Goal: Information Seeking & Learning: Learn about a topic

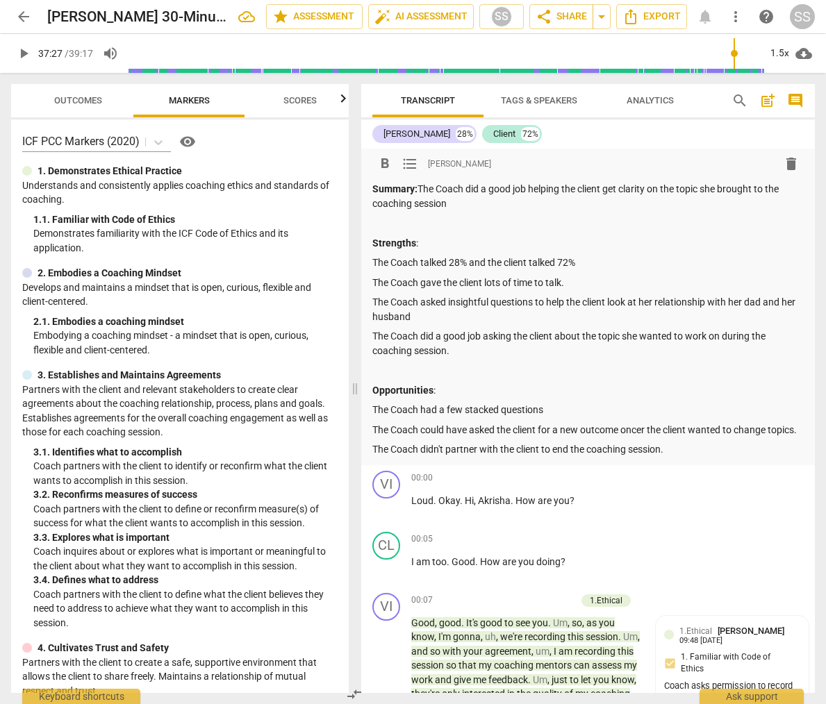
click at [311, 92] on span "Scores" at bounding box center [300, 101] width 67 height 19
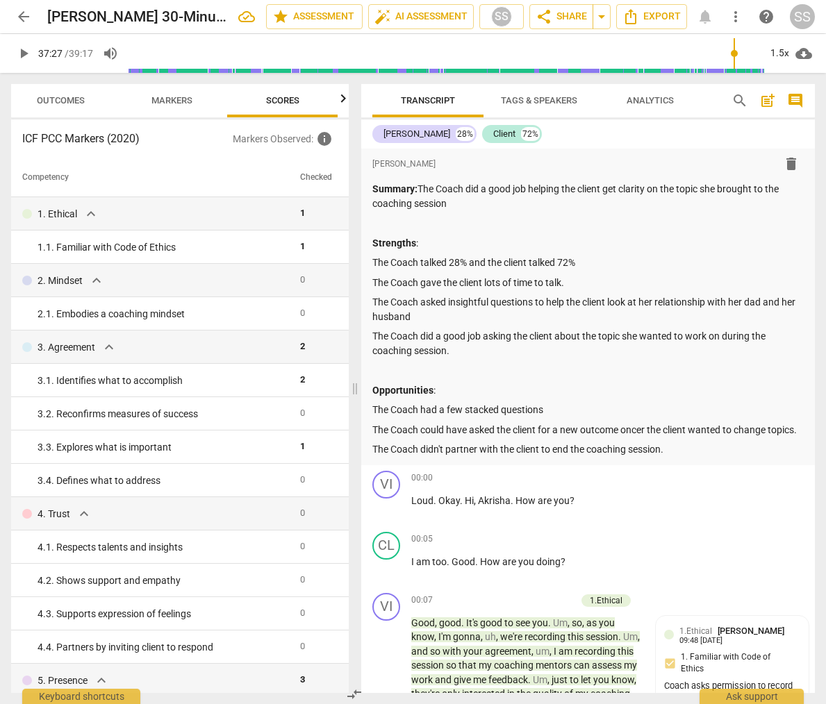
scroll to position [0, 18]
click at [181, 99] on span "Markers" at bounding box center [171, 100] width 41 height 10
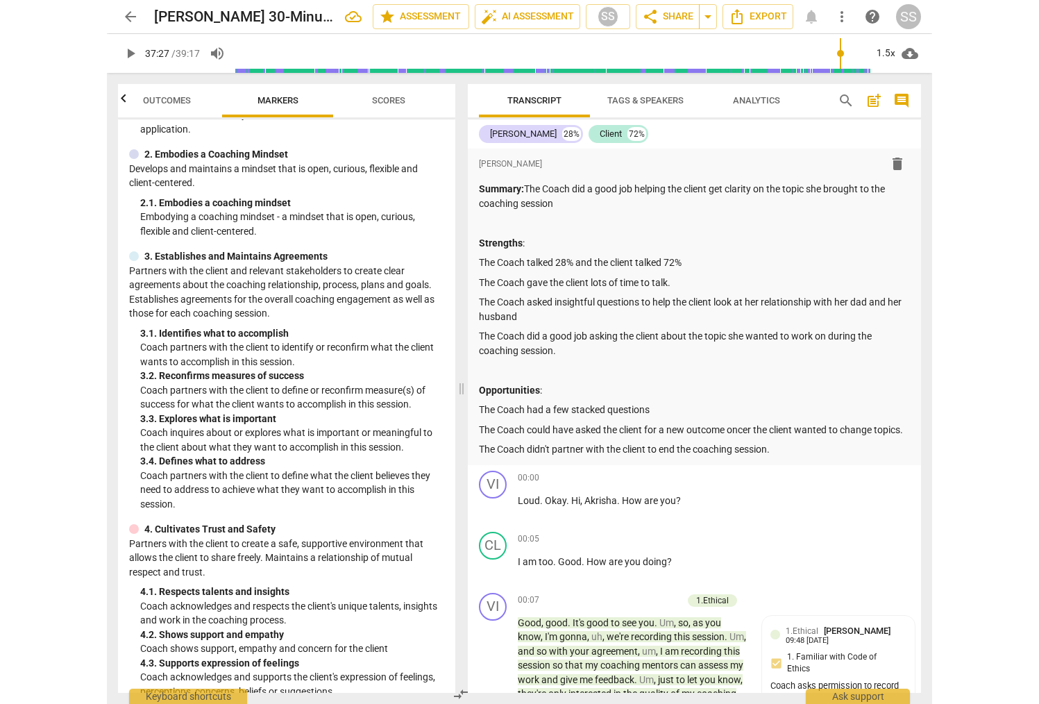
scroll to position [0, 0]
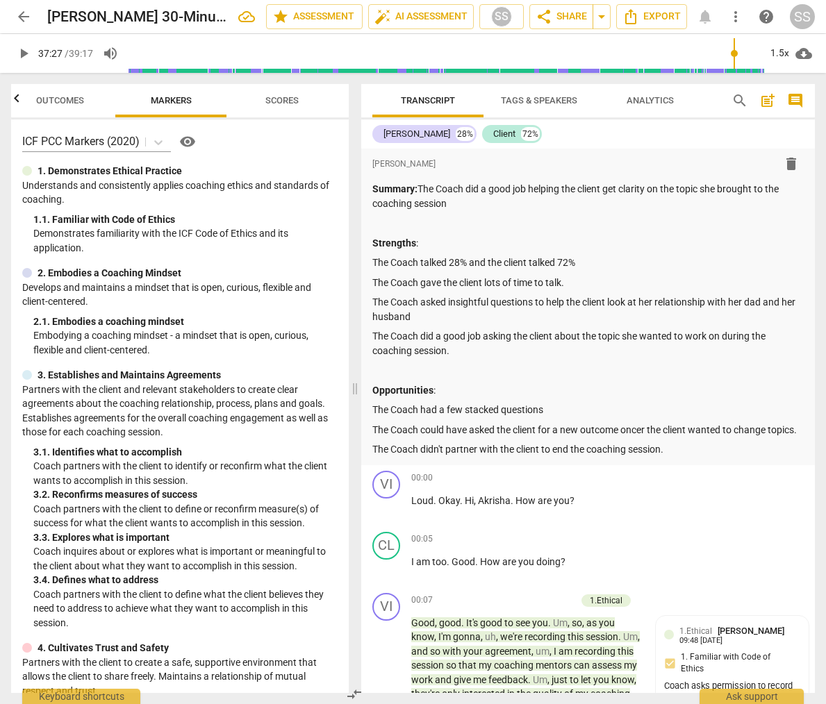
click at [289, 101] on span "Scores" at bounding box center [281, 100] width 33 height 10
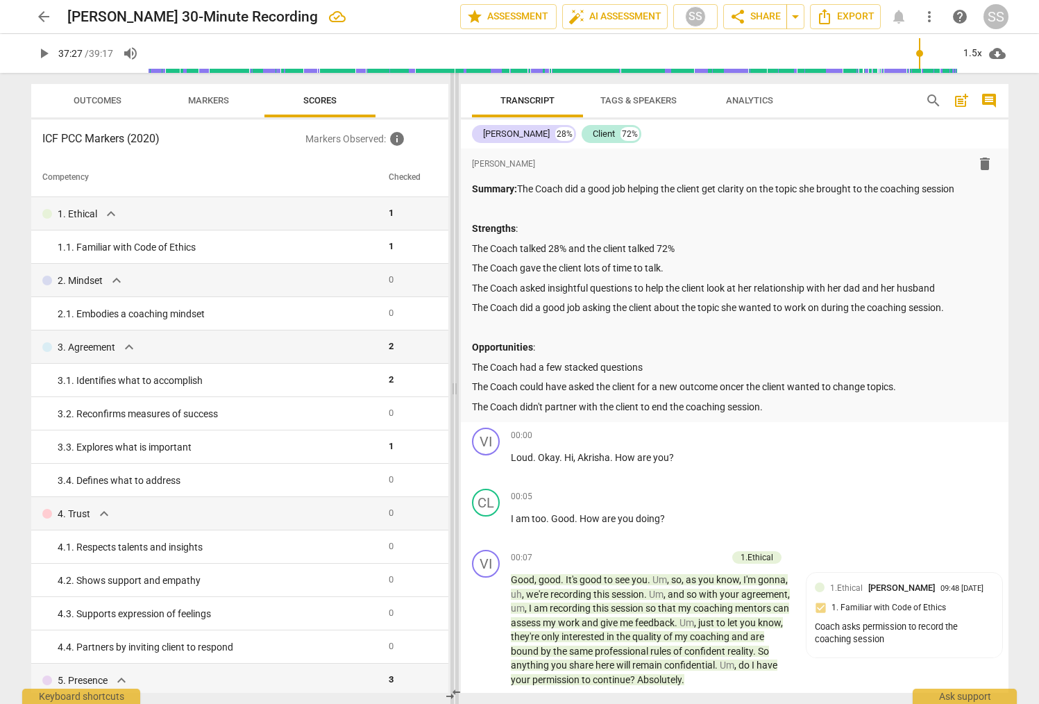
drag, startPoint x: 408, startPoint y: 200, endPoint x: 452, endPoint y: 201, distance: 43.8
click at [452, 201] on span at bounding box center [455, 388] width 8 height 631
click at [111, 100] on span "Outcomes" at bounding box center [98, 100] width 48 height 10
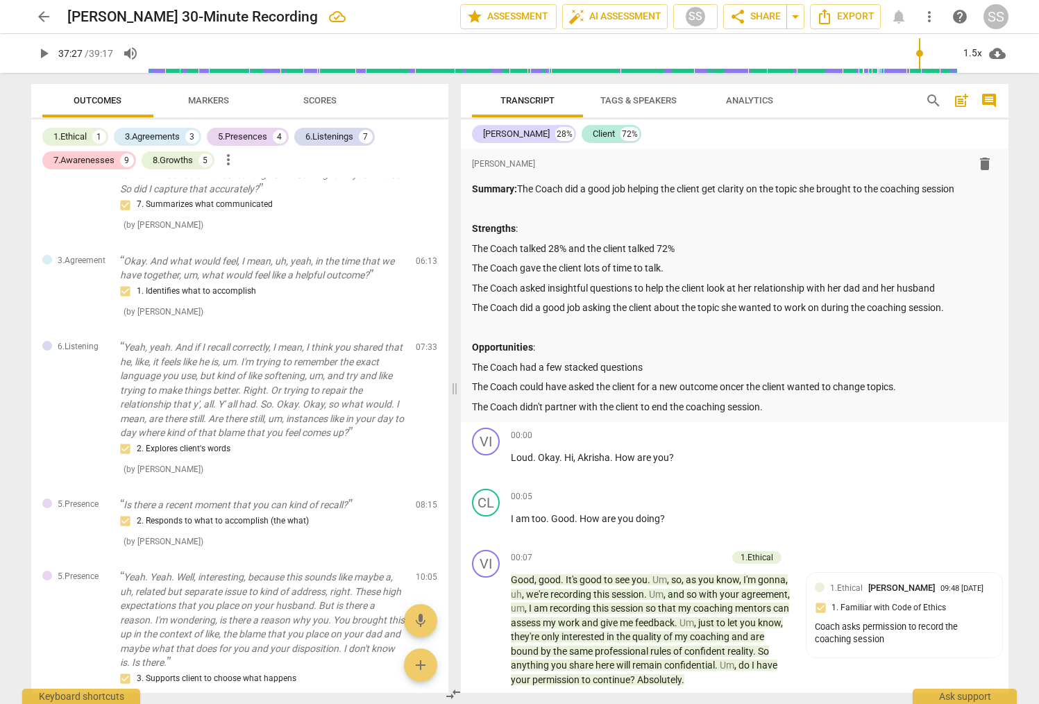
scroll to position [563, 0]
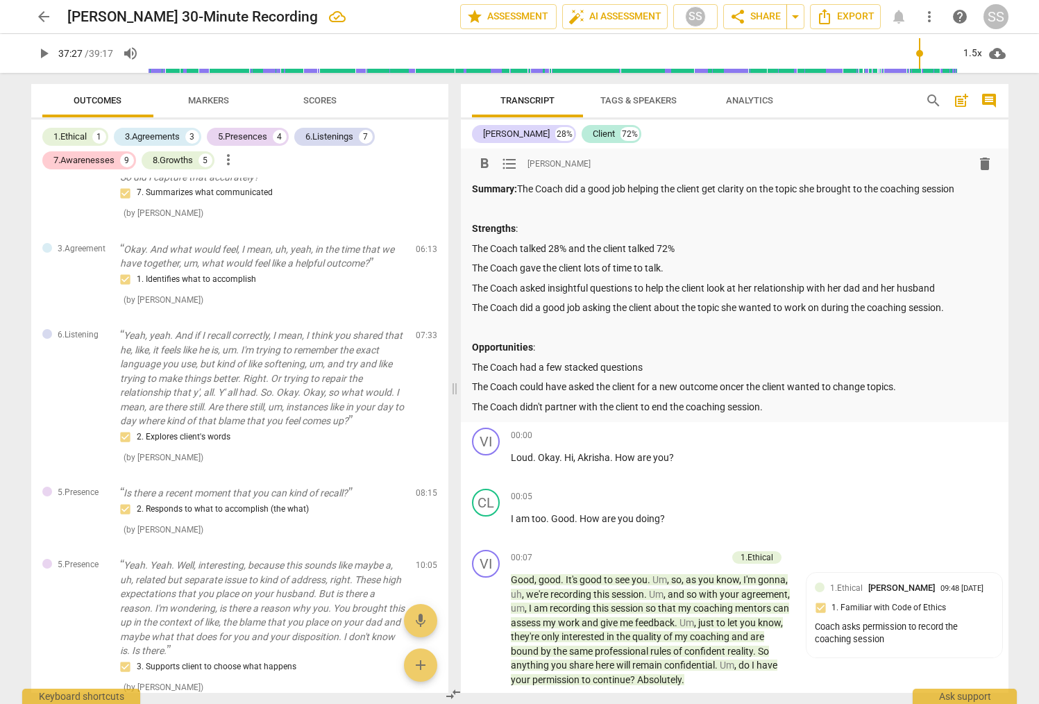
click at [825, 307] on p "The Coach did a good job asking the client about the topic she wanted to work o…" at bounding box center [735, 308] width 526 height 15
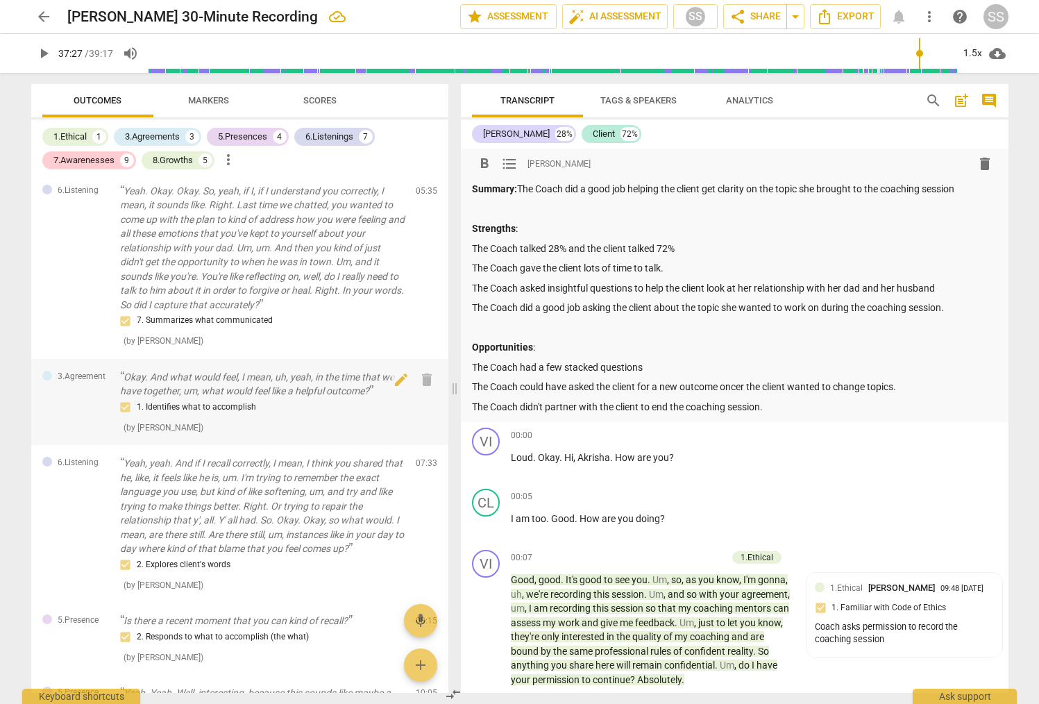
scroll to position [435, 0]
click at [704, 278] on div "Summary: The Coach did a good job helping the client get clarity on the topic s…" at bounding box center [735, 298] width 526 height 232
click at [696, 271] on p "The Coach gave the client lots of time to talk." at bounding box center [735, 268] width 526 height 15
click at [825, 308] on p "The Coach did a good job asking the client about the topic she wanted to work o…" at bounding box center [735, 308] width 526 height 15
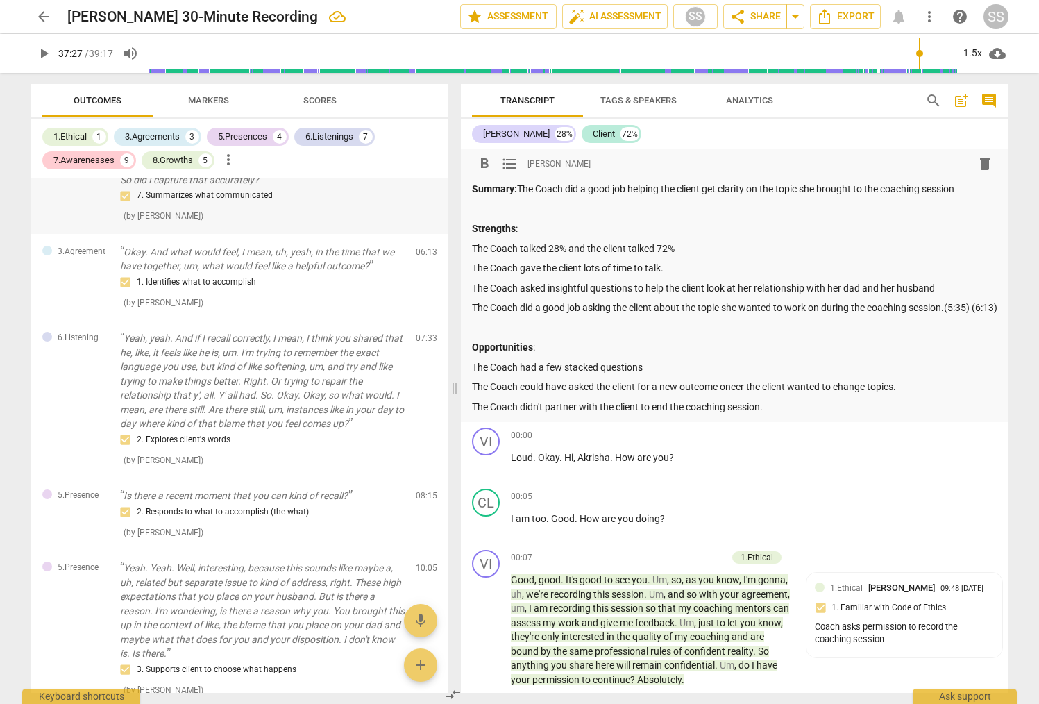
scroll to position [561, 0]
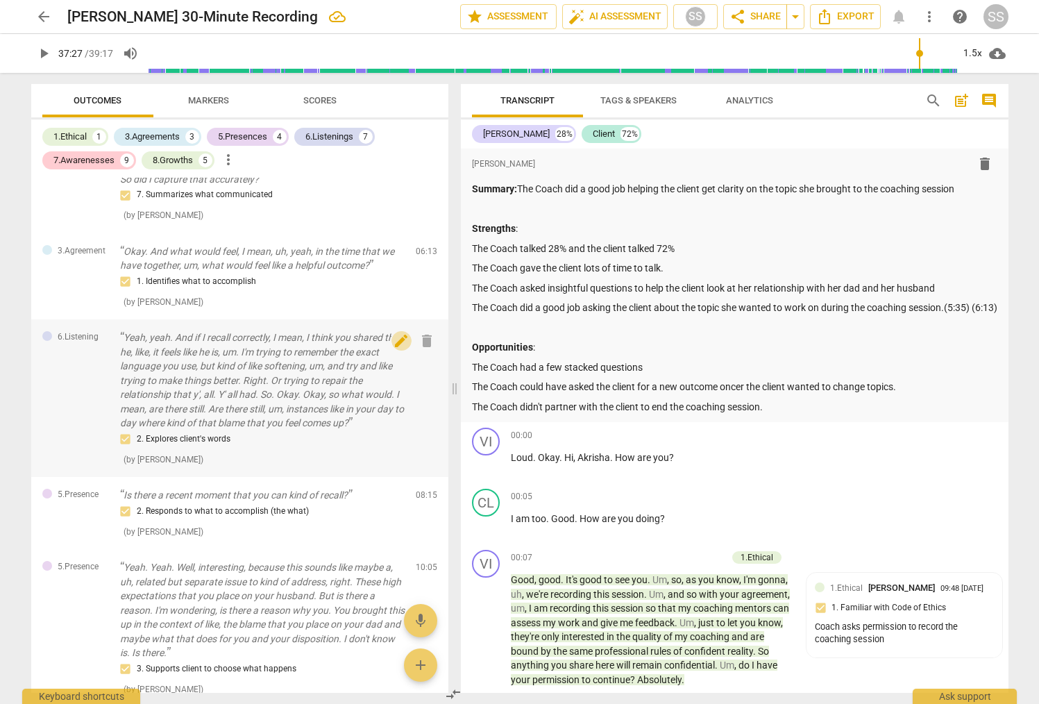
click at [393, 343] on span "edit" at bounding box center [401, 341] width 17 height 17
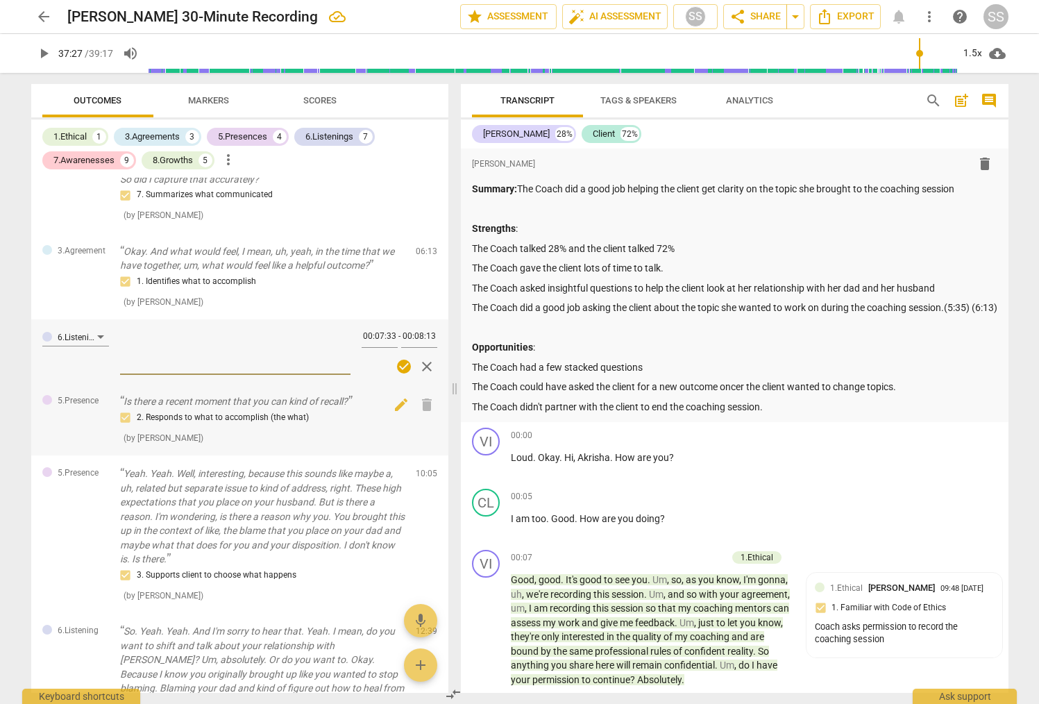
type textarea "S"
type textarea "St"
type textarea "Sta"
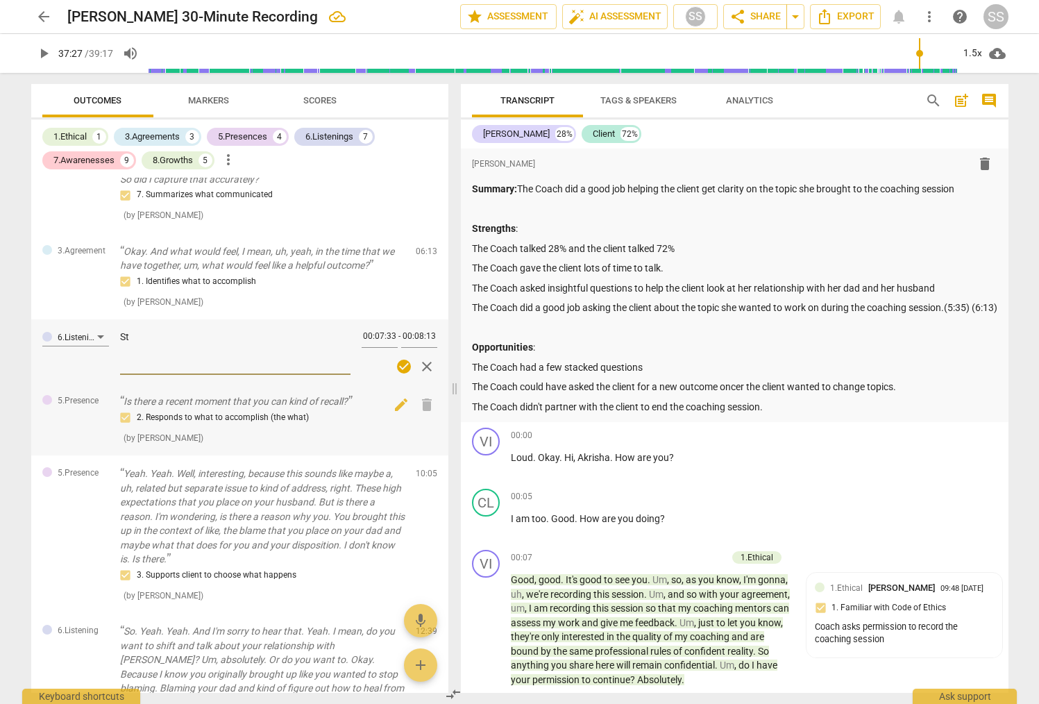
type textarea "Sta"
type textarea "Stac"
type textarea "Stack"
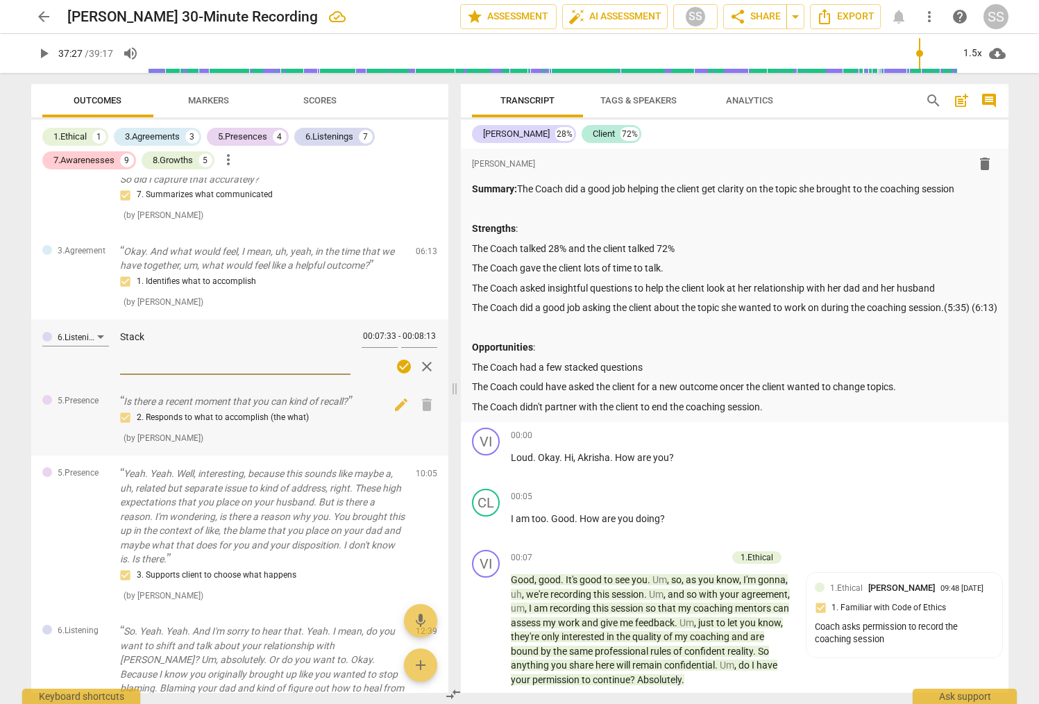
type textarea "Stacke"
type textarea "Stacked"
type textarea "Stacke"
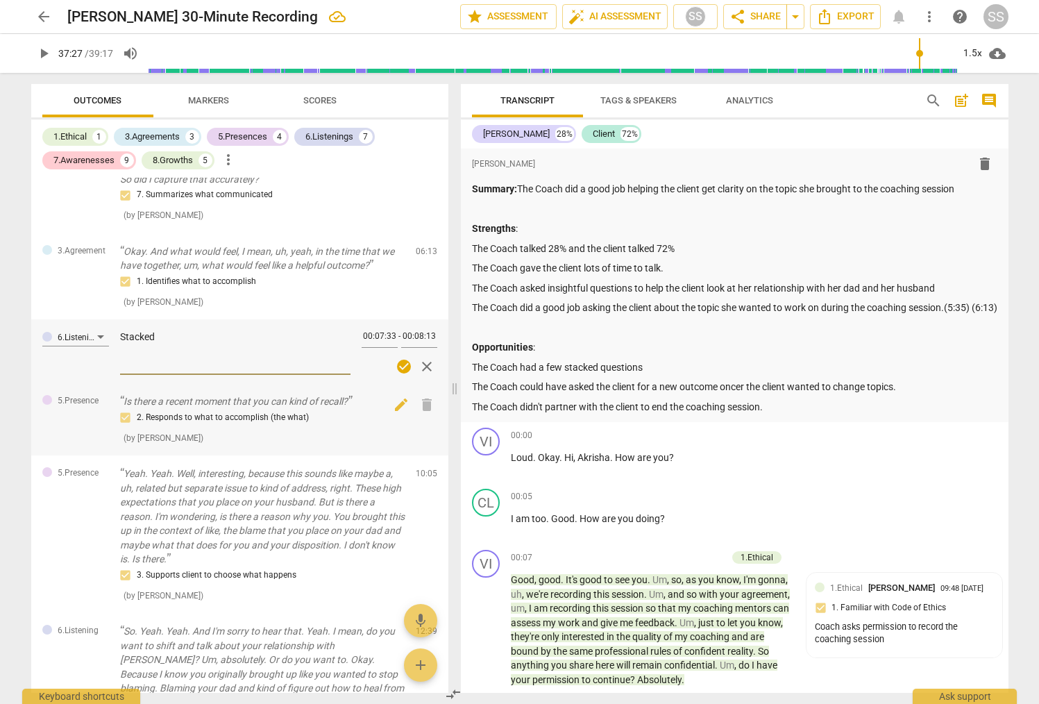
type textarea "Stacke"
type textarea "Stack"
type textarea "Stac"
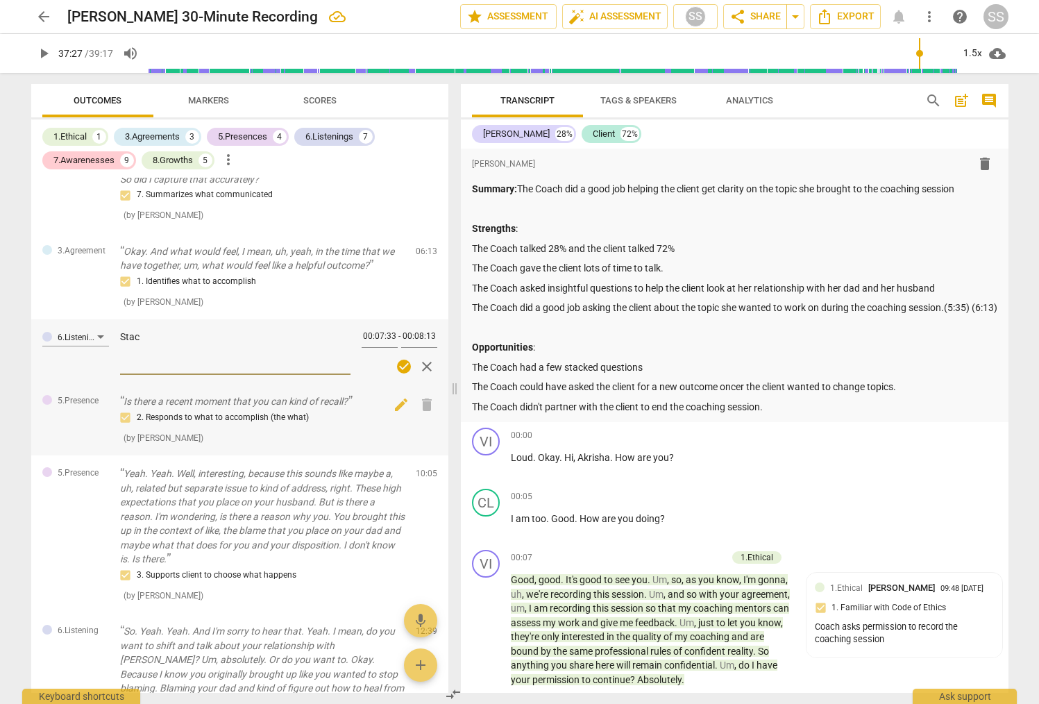
type textarea "Sta"
type textarea "St"
type textarea "S"
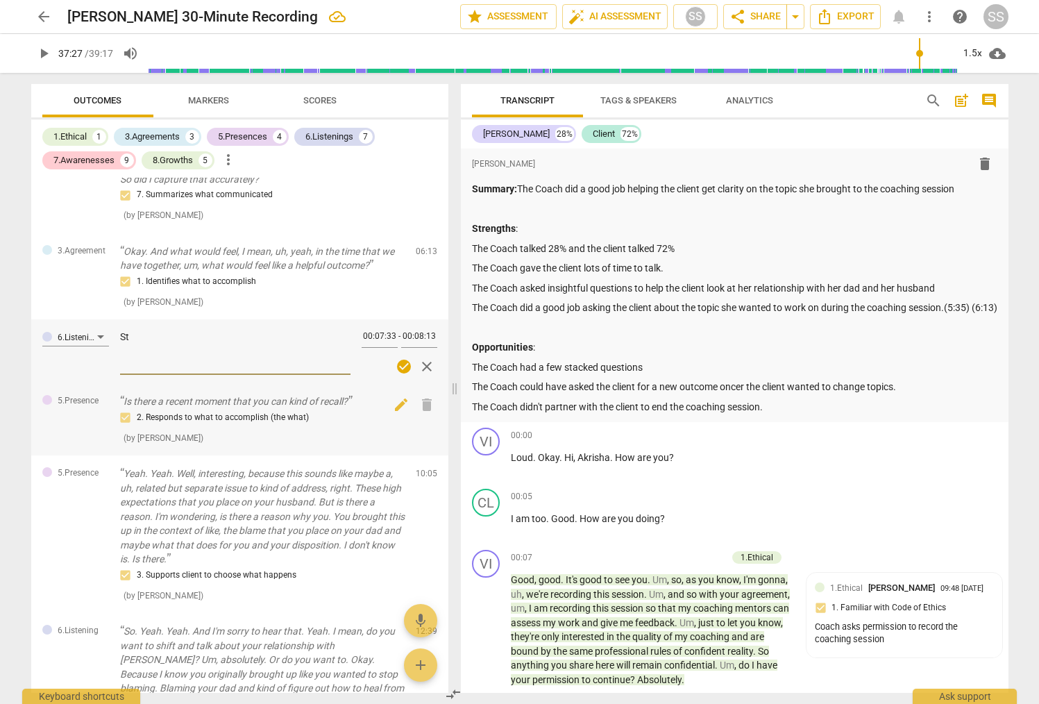
type textarea "S"
click at [403, 285] on div "3.Agreement Okay. And what would feel, I mean, uh, yeah, in the time that we ha…" at bounding box center [239, 276] width 417 height 87
click at [333, 211] on div "7. Summarizes what communicated ( by [PERSON_NAME] )" at bounding box center [262, 204] width 285 height 35
click at [273, 412] on div "2. Responds to what to accomplish (the what)" at bounding box center [262, 418] width 285 height 17
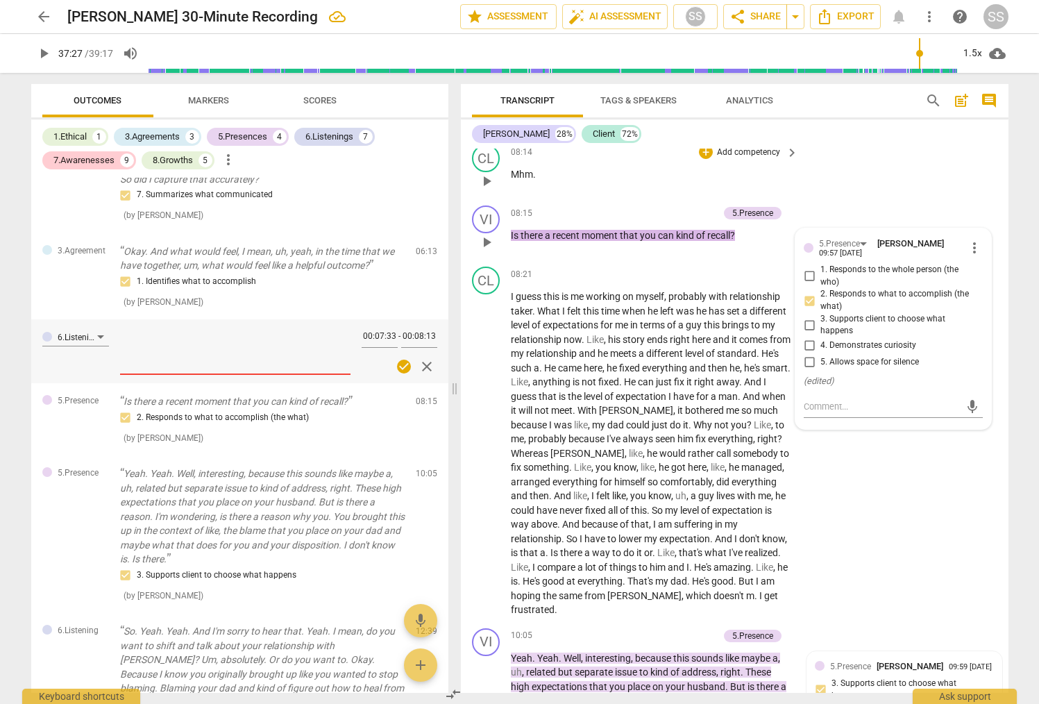
click at [825, 162] on div "CL play_arrow pause 08:14 + Add competency keyboard_arrow_right Mhm ." at bounding box center [735, 169] width 548 height 61
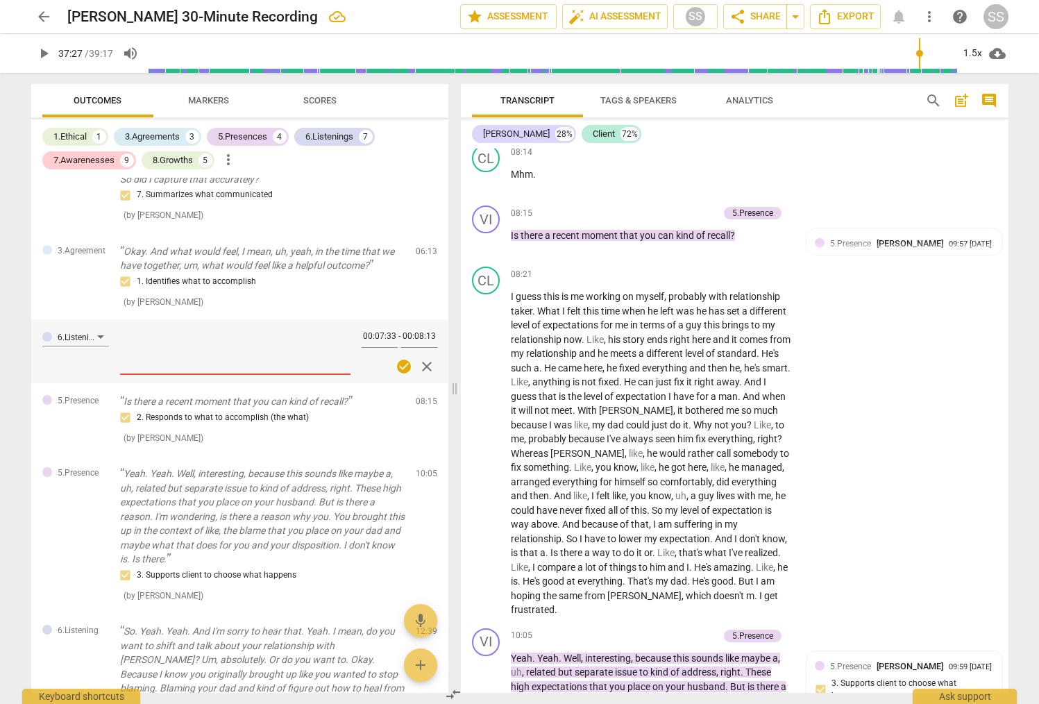
click at [421, 362] on span "close" at bounding box center [427, 366] width 17 height 17
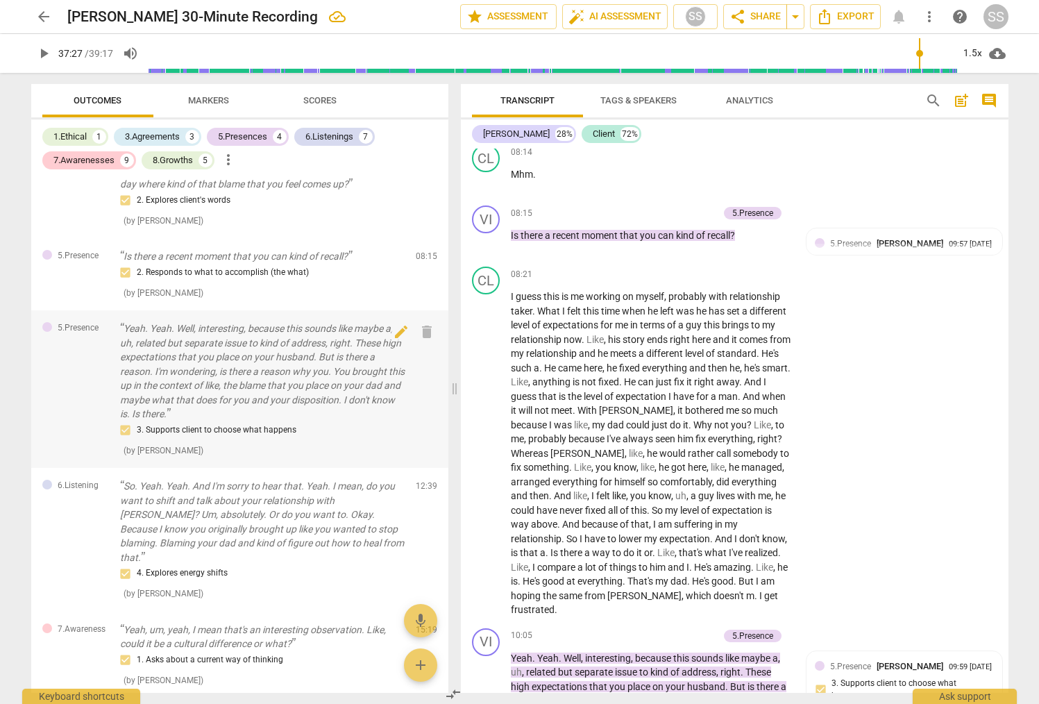
scroll to position [801, 0]
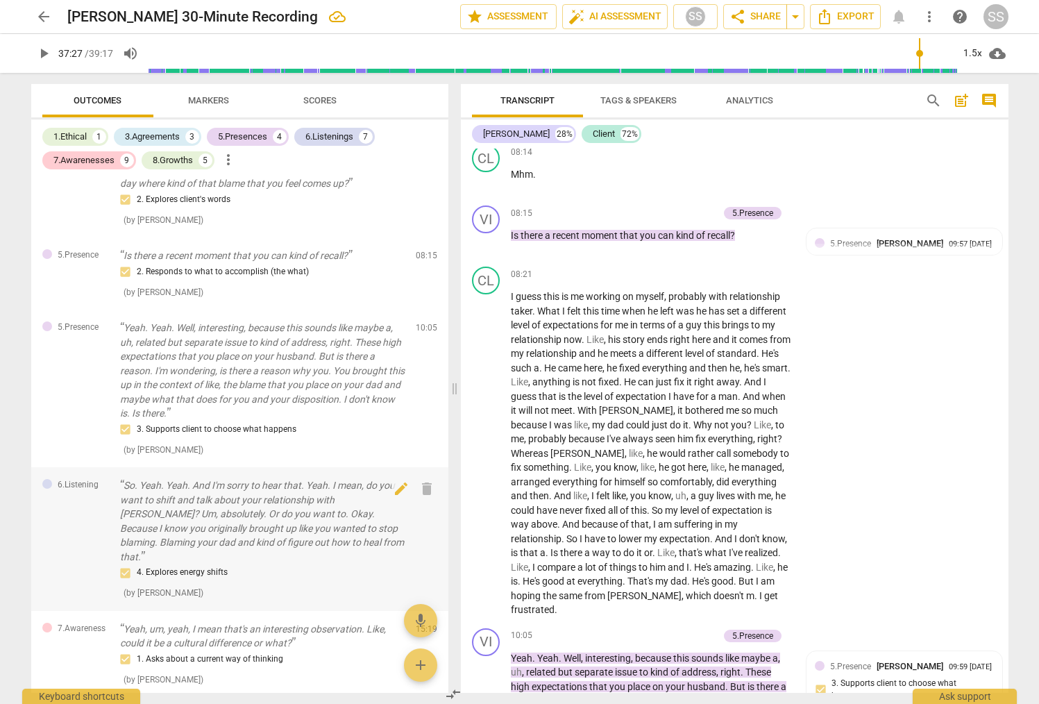
click at [92, 509] on div "6.Listening So. Yeah. Yeah. And I'm sorry to hear that. Yeah. I mean, do you wa…" at bounding box center [239, 539] width 417 height 144
click at [192, 503] on p "So. Yeah. Yeah. And I'm sorry to hear that. Yeah. I mean, do you want to shift …" at bounding box center [262, 520] width 285 height 85
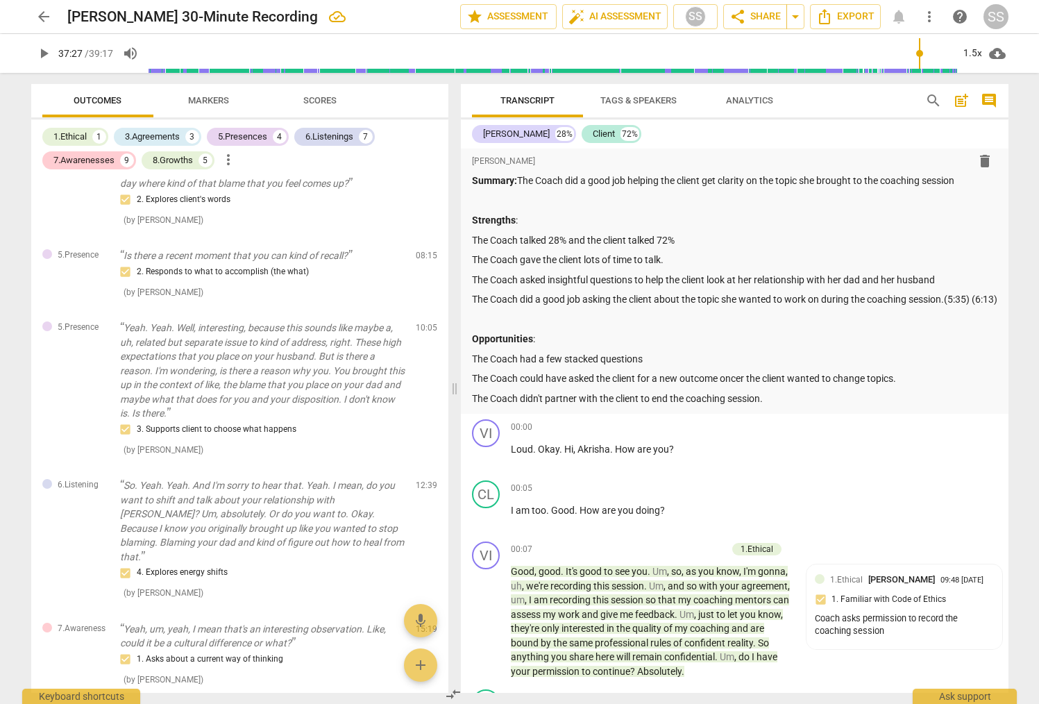
scroll to position [0, 0]
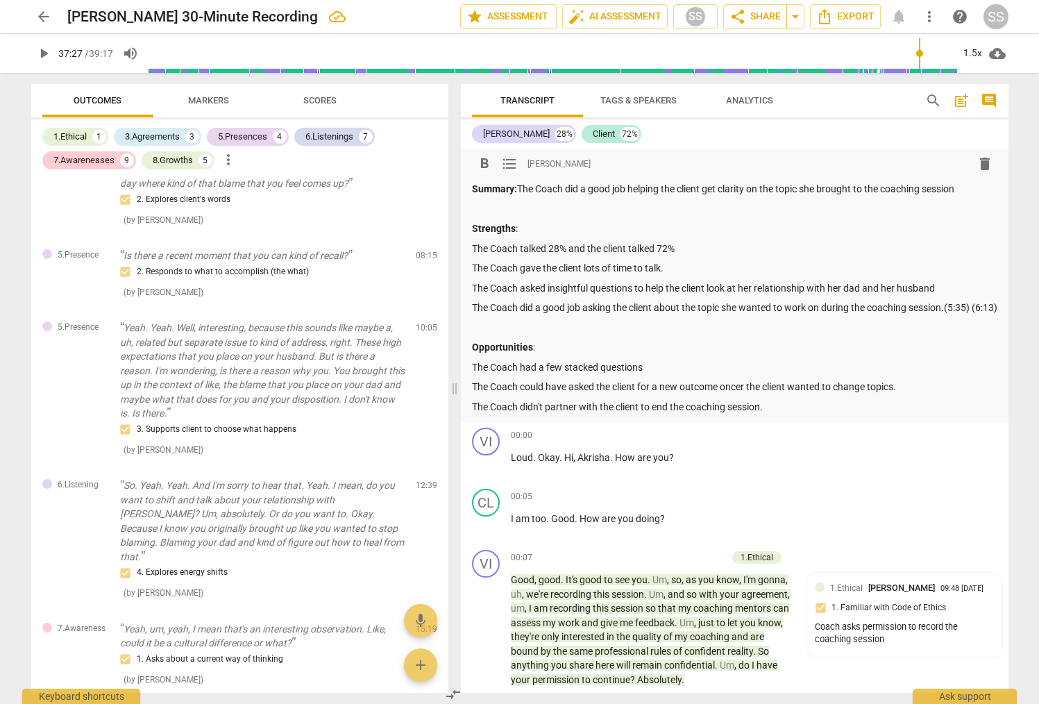
click at [558, 315] on p "The Coach did a good job asking the client about the topic she wanted to work o…" at bounding box center [735, 308] width 526 height 15
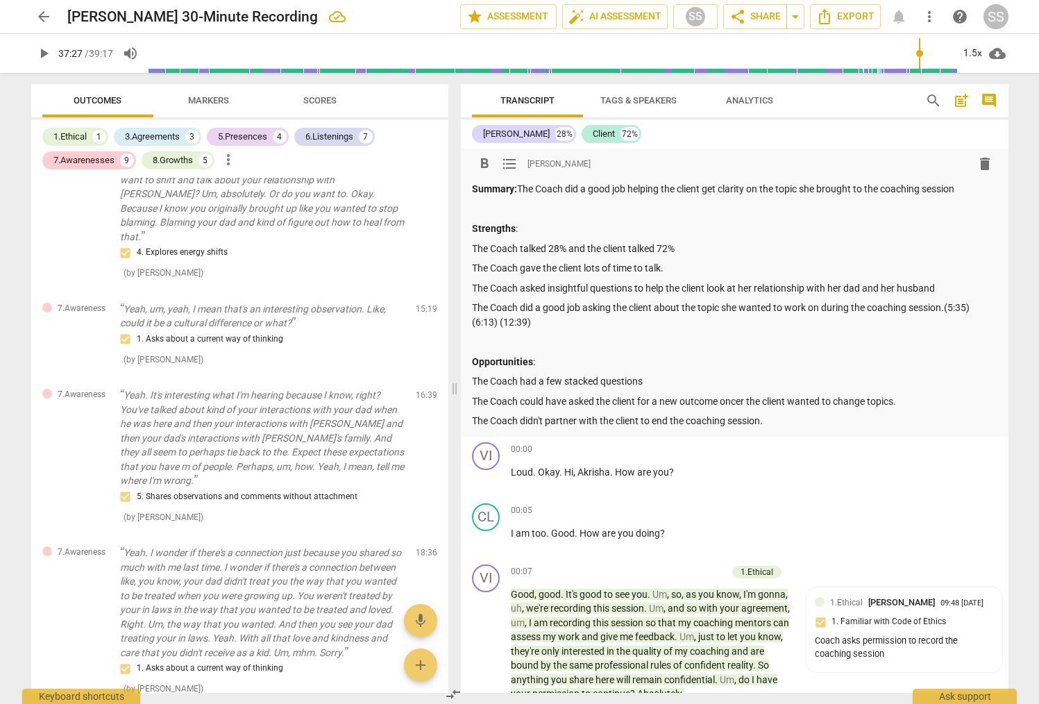
scroll to position [1119, 0]
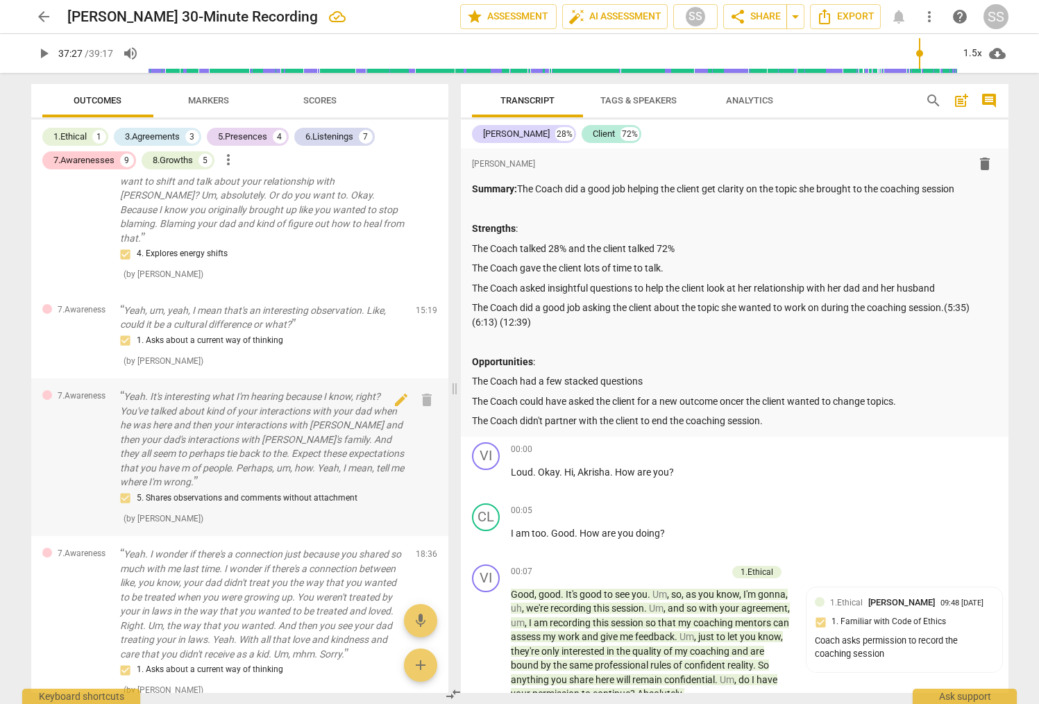
click at [130, 452] on p "Yeah. It's interesting what I'm hearing because I know, right? You've talked ab…" at bounding box center [262, 440] width 285 height 100
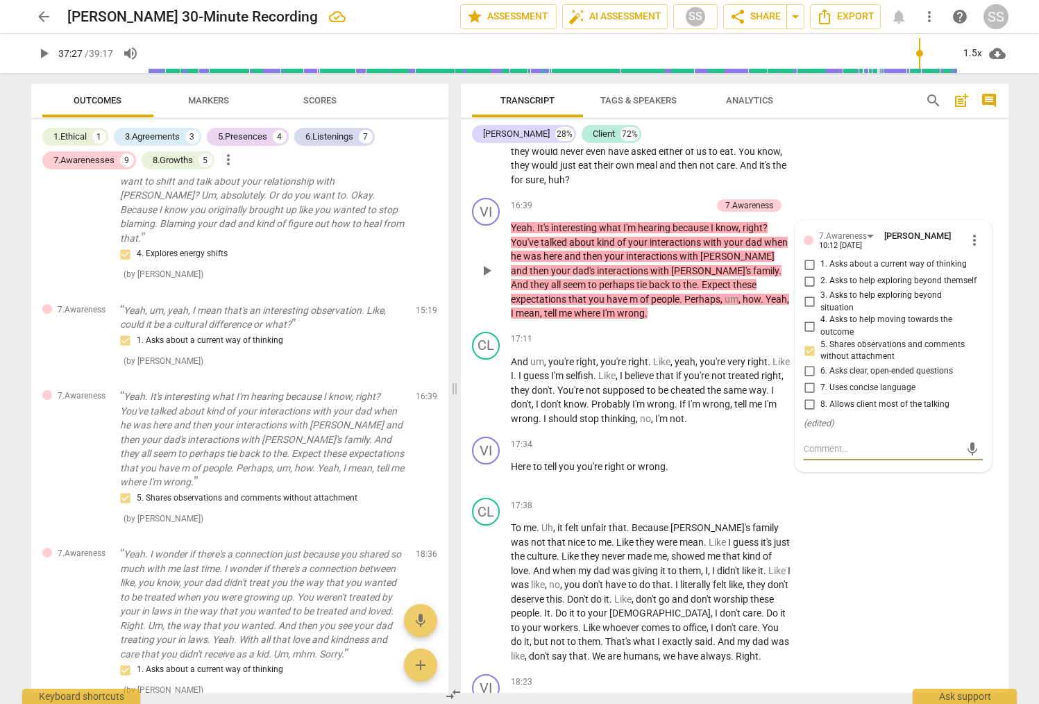
click at [825, 141] on div "[PERSON_NAME] 28% Client 72%" at bounding box center [735, 134] width 526 height 24
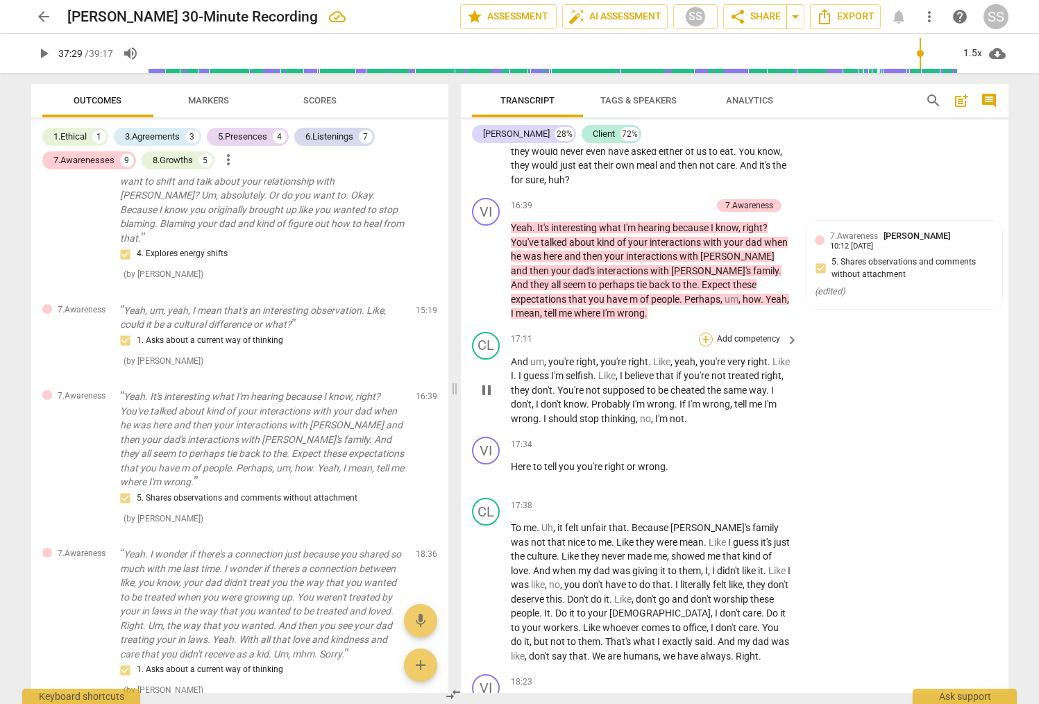
type input "2250"
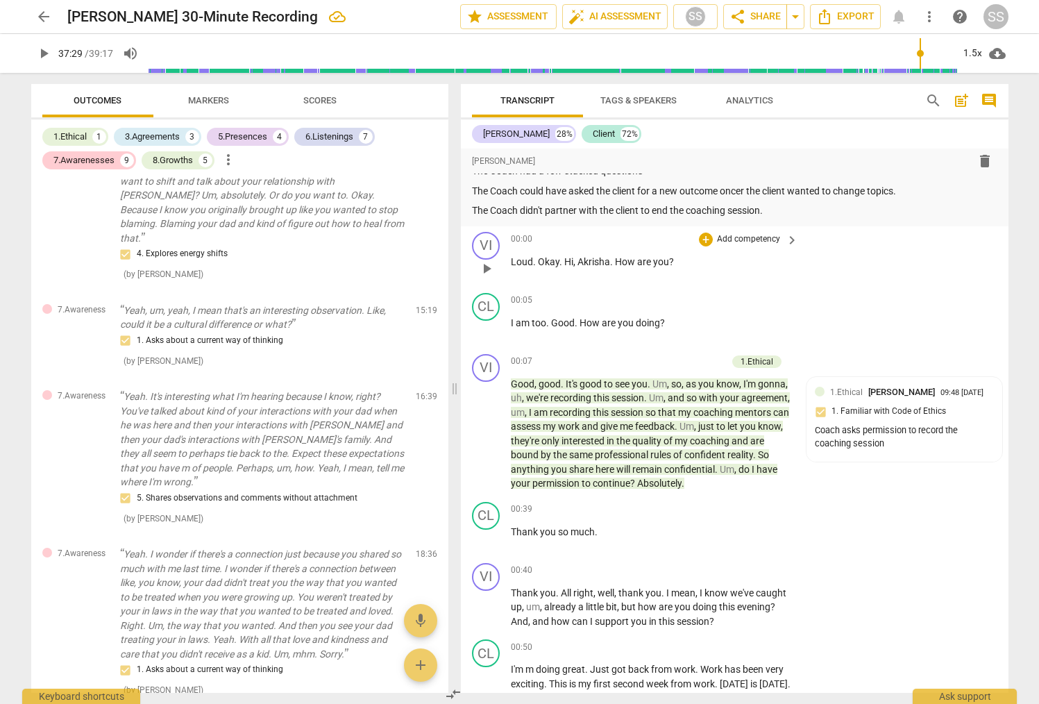
scroll to position [0, 0]
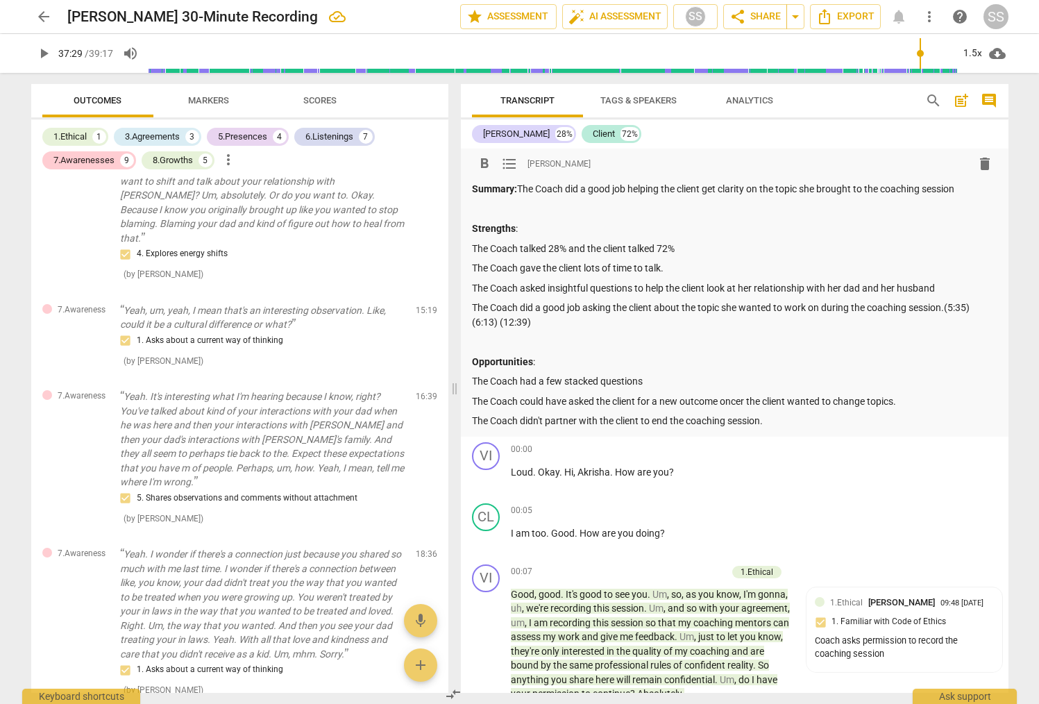
click at [825, 290] on p "The Coach asked insightful questions to help the client look at her relationshi…" at bounding box center [735, 288] width 526 height 15
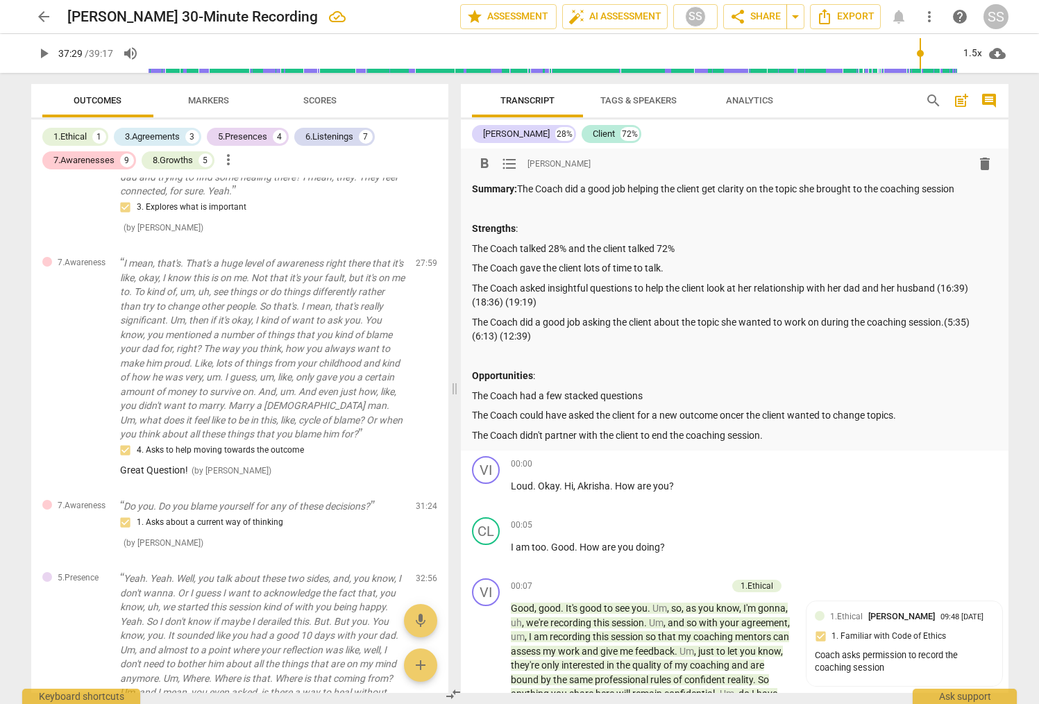
scroll to position [2089, 0]
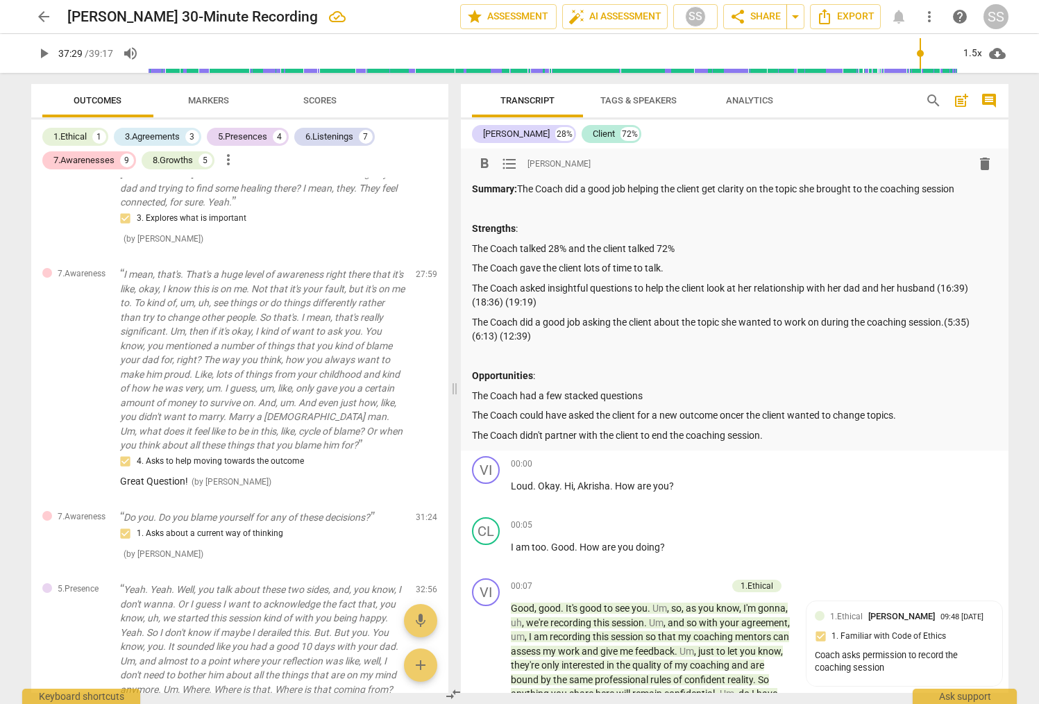
click at [643, 342] on p "The Coach did a good job asking the client about the topic she wanted to work o…" at bounding box center [735, 329] width 526 height 28
drag, startPoint x: 531, startPoint y: 337, endPoint x: 573, endPoint y: 338, distance: 41.7
click at [573, 338] on p "The Coach did a good job asking the client about the topic she wanted to work o…" at bounding box center [735, 329] width 526 height 28
copy p "(27:59)"
click at [669, 396] on p "The Coach had a few stacked questions" at bounding box center [735, 396] width 526 height 15
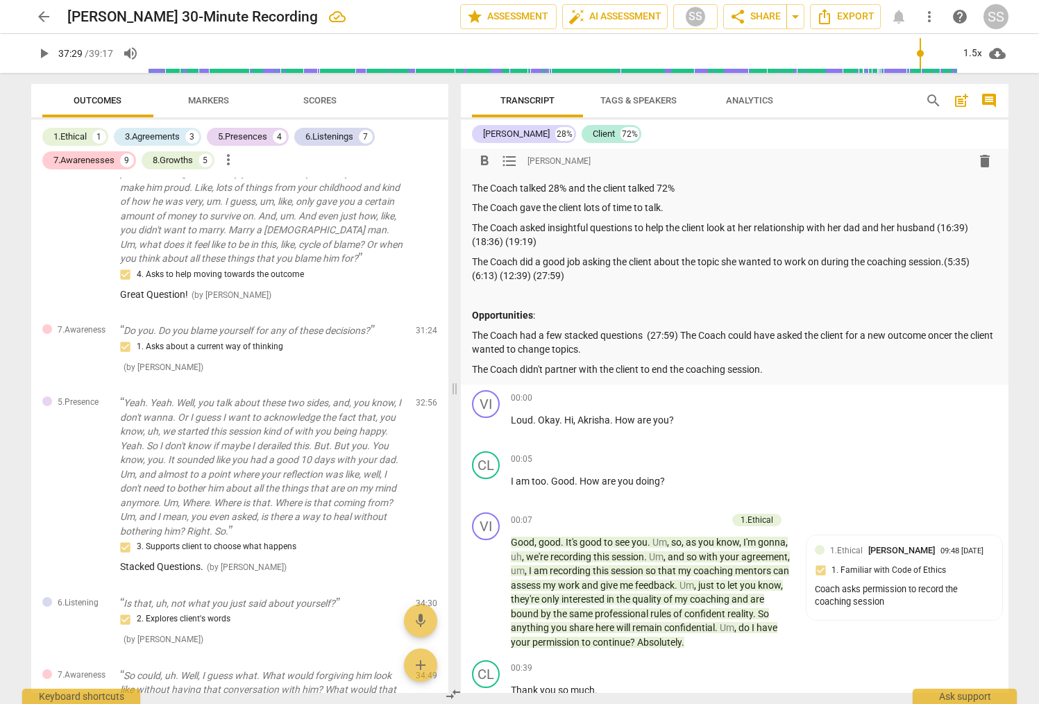
scroll to position [62, 0]
click at [683, 331] on p "The Coach had a few stacked questions (27:59) The Coach could have asked the cl…" at bounding box center [735, 340] width 526 height 28
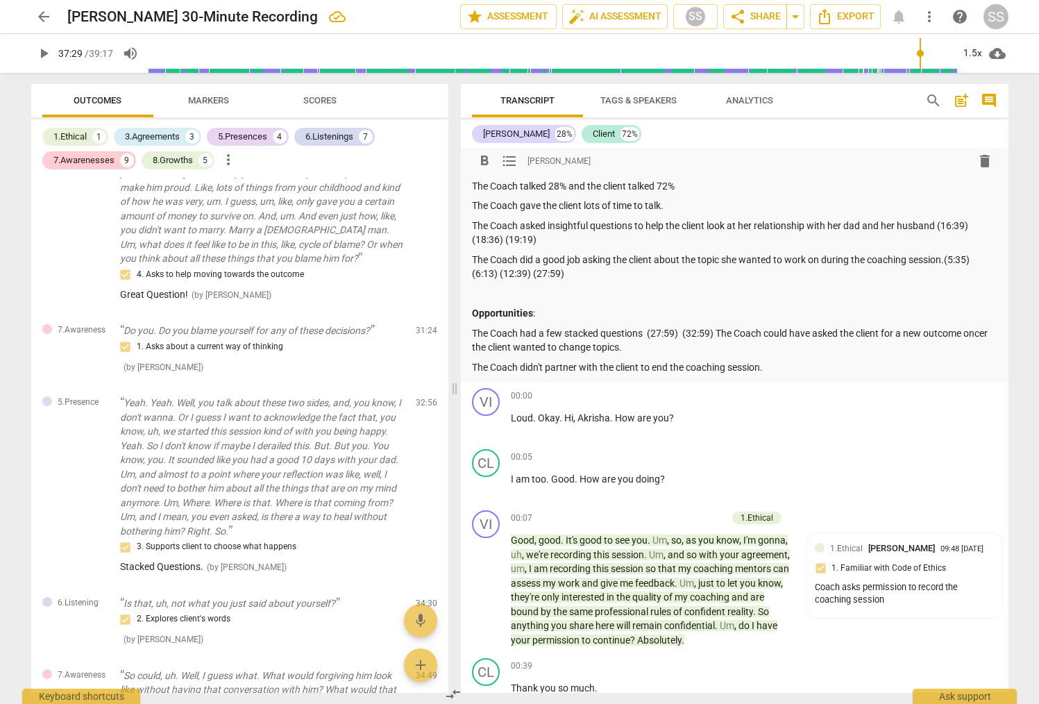
click at [497, 347] on p "The Coach had a few stacked questions (27:59) (32:59) The Coach could have aske…" at bounding box center [735, 340] width 526 height 28
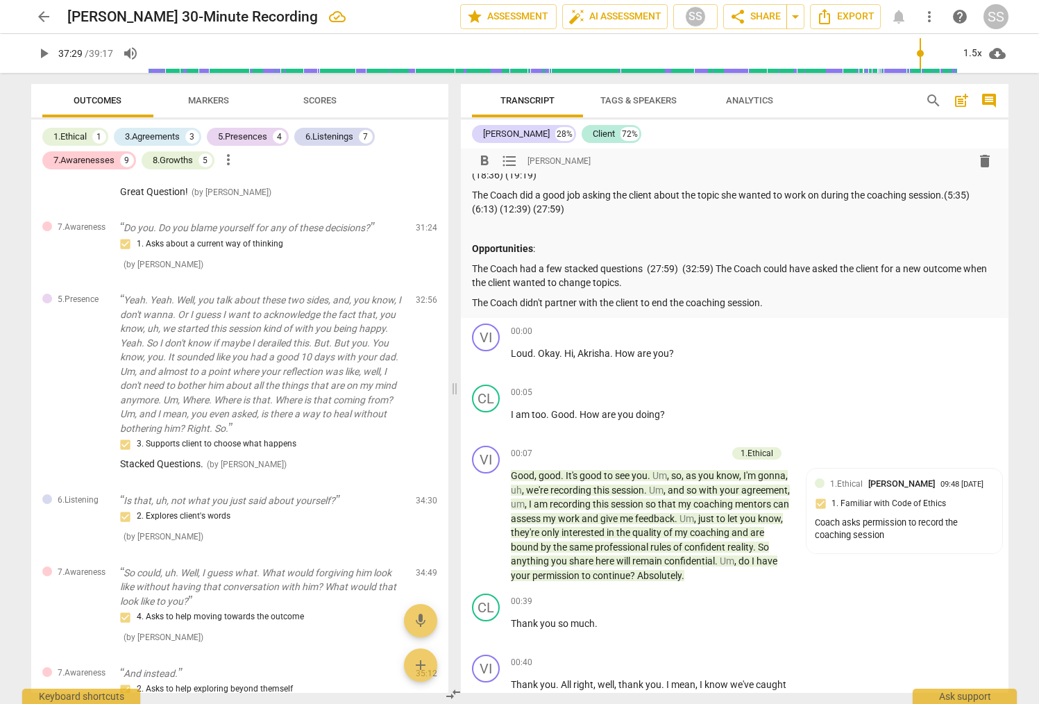
scroll to position [128, 0]
click at [719, 264] on p "The Coach had a few stacked questions (27:59) (32:59) The Coach could have aske…" at bounding box center [735, 274] width 526 height 28
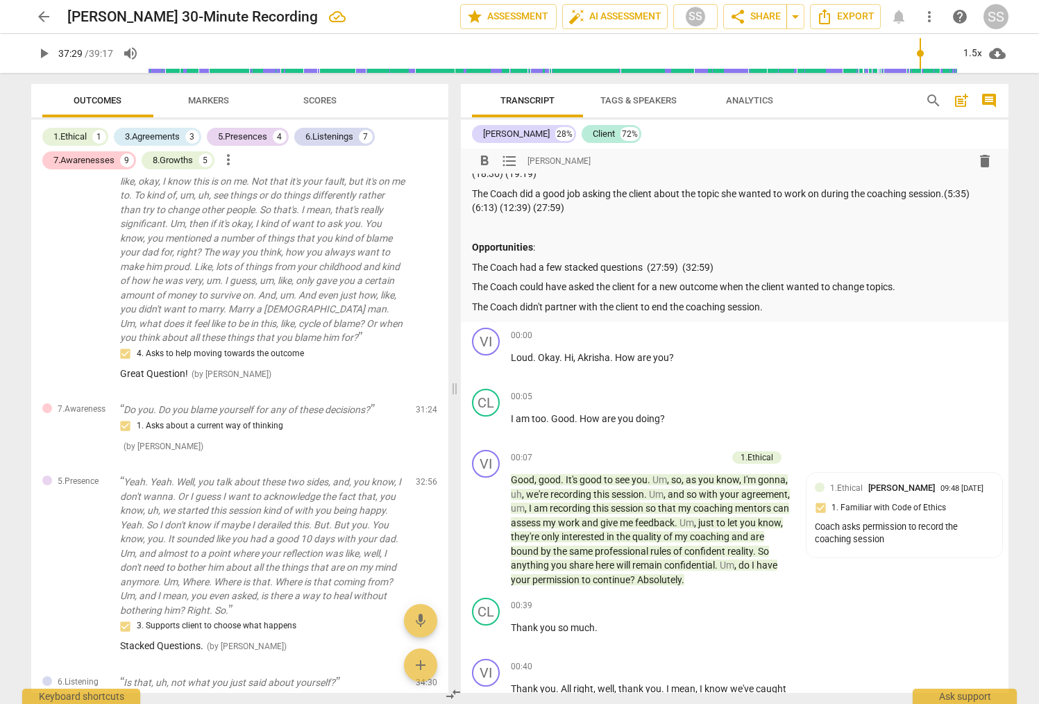
scroll to position [2195, 0]
click at [148, 133] on div "3.Agreements" at bounding box center [152, 137] width 55 height 14
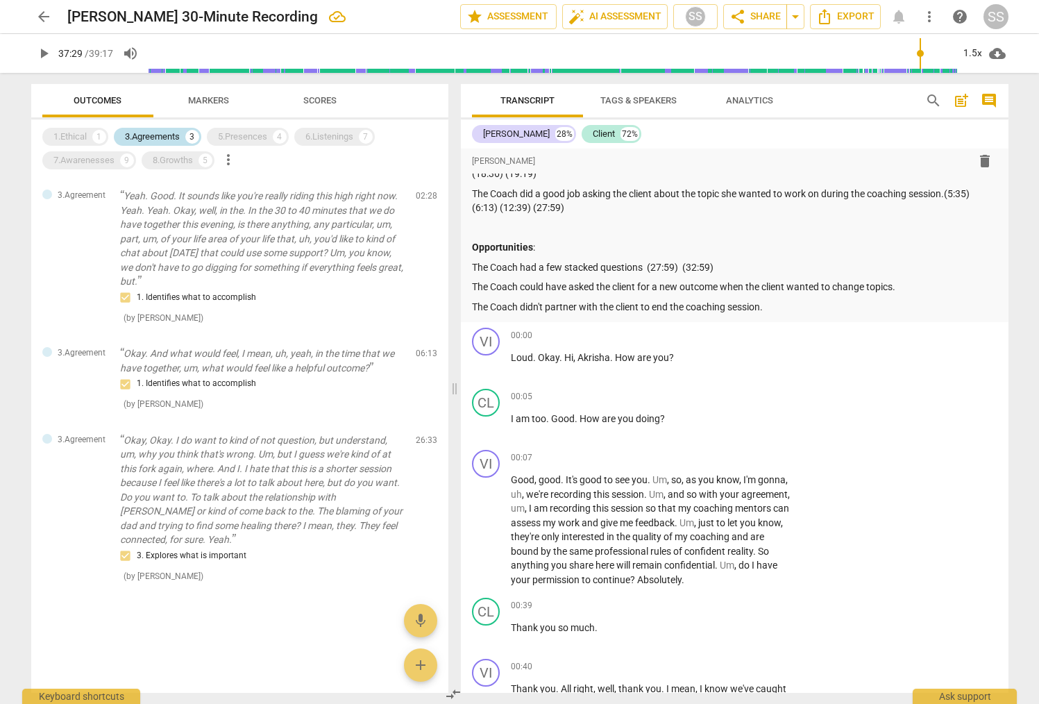
scroll to position [0, 0]
click at [825, 285] on p "The Coach could have asked the client for a new outcome when the client wanted …" at bounding box center [735, 287] width 526 height 15
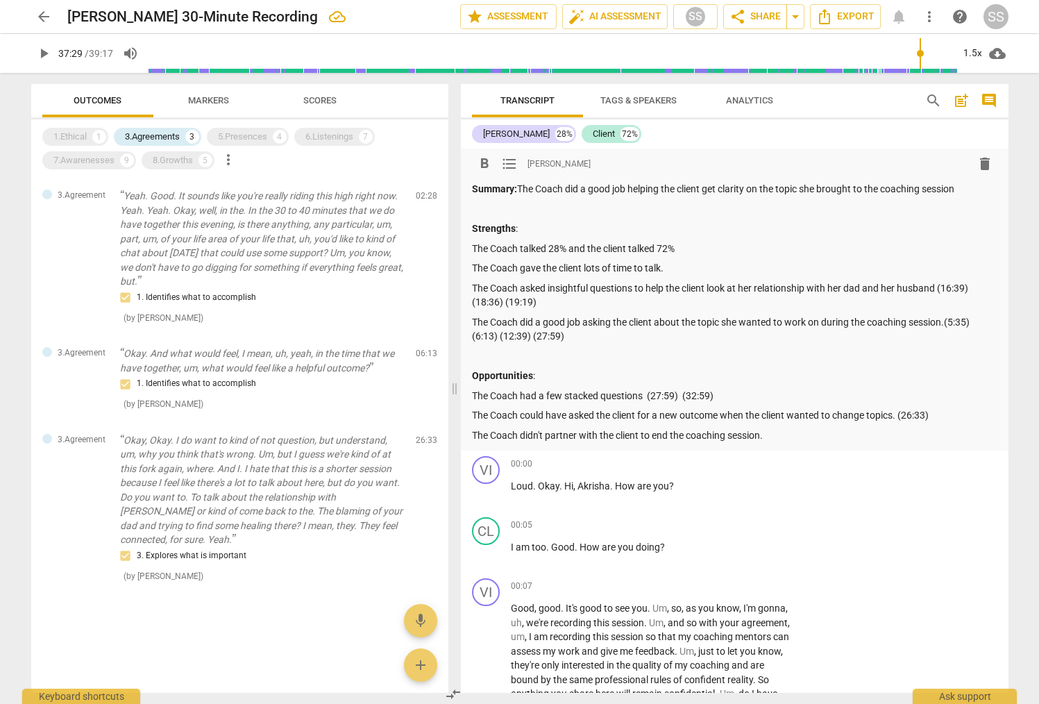
click at [576, 301] on p "The Coach asked insightful questions to help the client look at her relationshi…" at bounding box center [735, 295] width 526 height 28
click at [595, 335] on p "The Coach did a good job asking the client about the topic she wanted to work o…" at bounding box center [735, 329] width 526 height 28
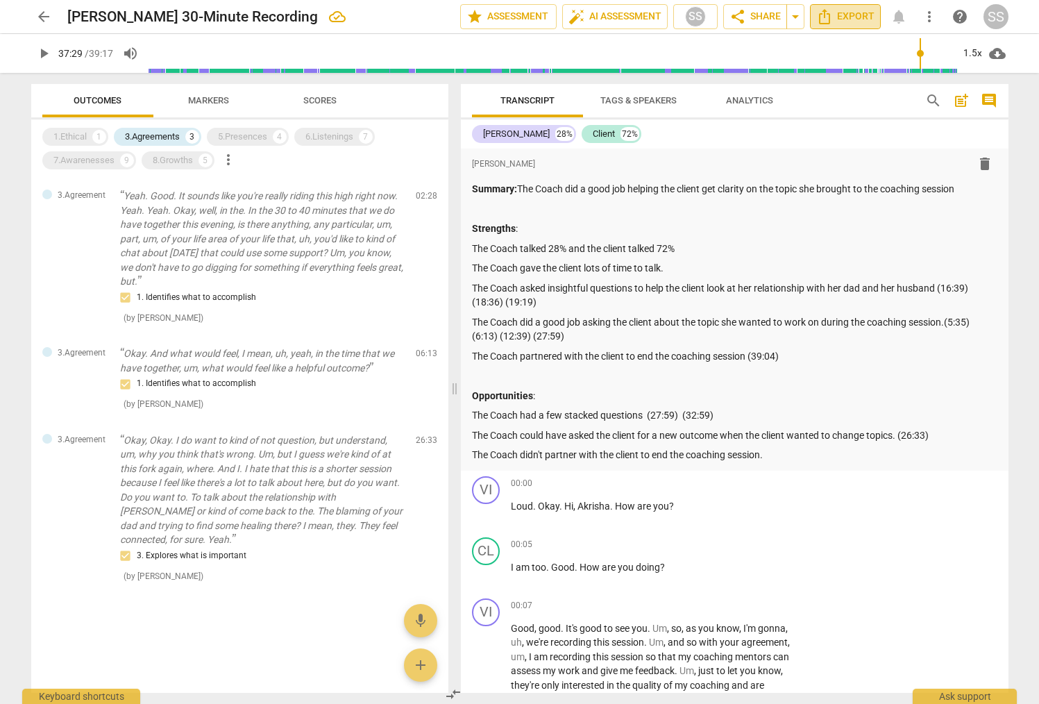
click at [825, 20] on span "Export" at bounding box center [846, 16] width 58 height 17
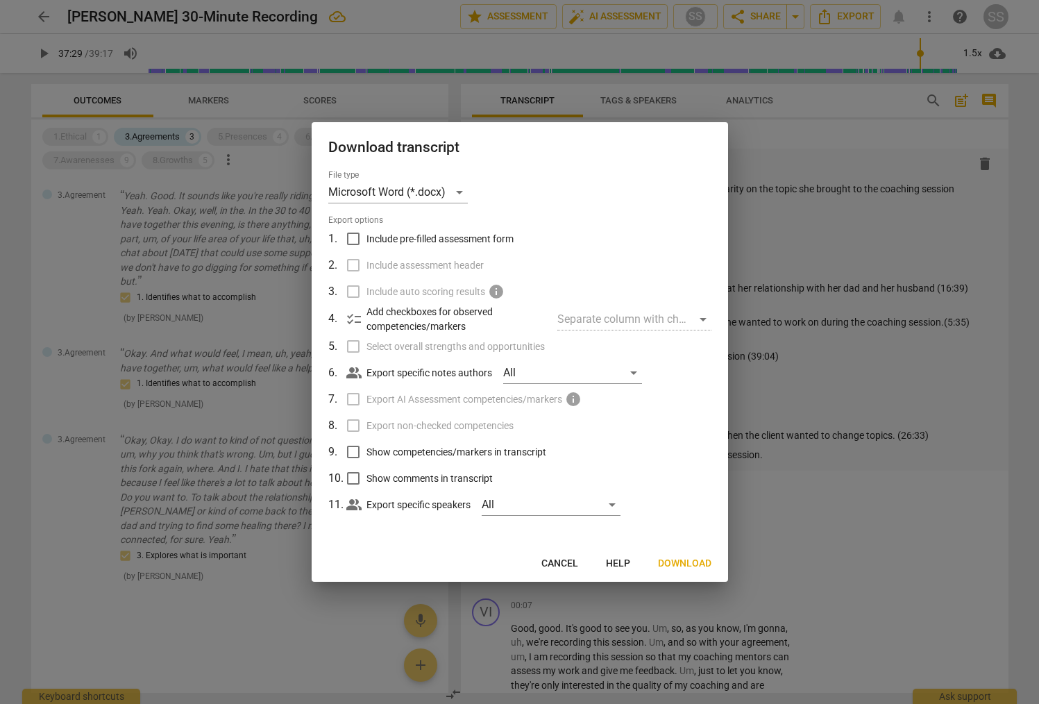
click at [357, 447] on input "Show competencies/markers in transcript" at bounding box center [353, 452] width 26 height 26
checkbox input "true"
click at [357, 476] on input "Show comments in transcript" at bounding box center [353, 478] width 26 height 26
checkbox input "true"
click at [690, 562] on span "Download" at bounding box center [684, 564] width 53 height 14
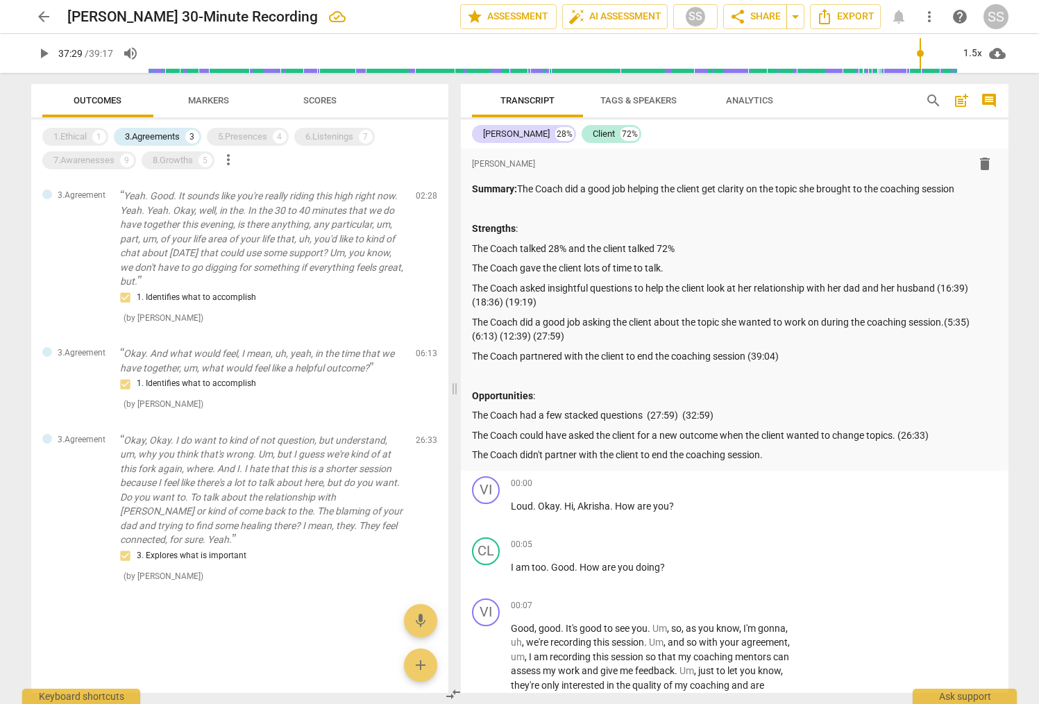
type input "2250"
